Goal: Information Seeking & Learning: Learn about a topic

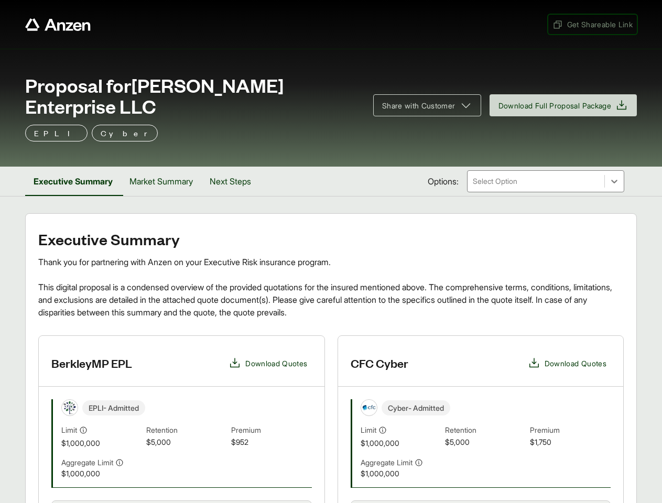
click at [591, 24] on span "Get Shareable Link" at bounding box center [592, 24] width 80 height 11
click at [422, 100] on span "Share with Customer" at bounding box center [418, 105] width 73 height 11
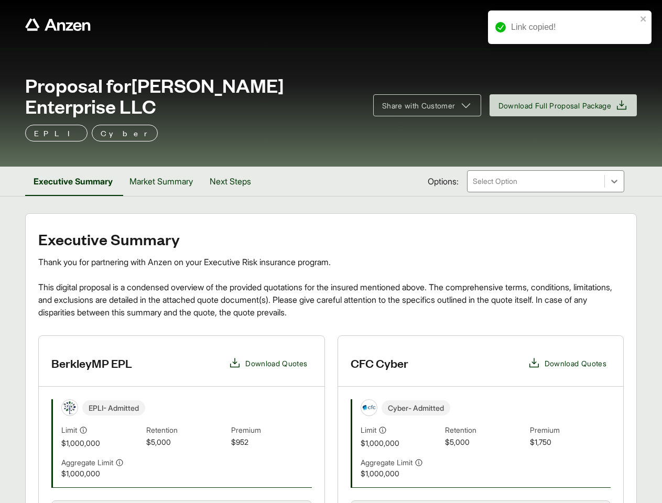
click at [74, 167] on button "Executive Summary" at bounding box center [73, 181] width 96 height 29
click at [165, 167] on button "Market Summary" at bounding box center [161, 181] width 80 height 29
click at [236, 167] on button "Next Steps" at bounding box center [229, 181] width 58 height 29
click at [331, 409] on div "BerkleyMP EPL Download Quotes EPLI - Admitted Limit $1,000,000 Retention $5,000…" at bounding box center [330, 502] width 585 height 335
